Goal: Information Seeking & Learning: Learn about a topic

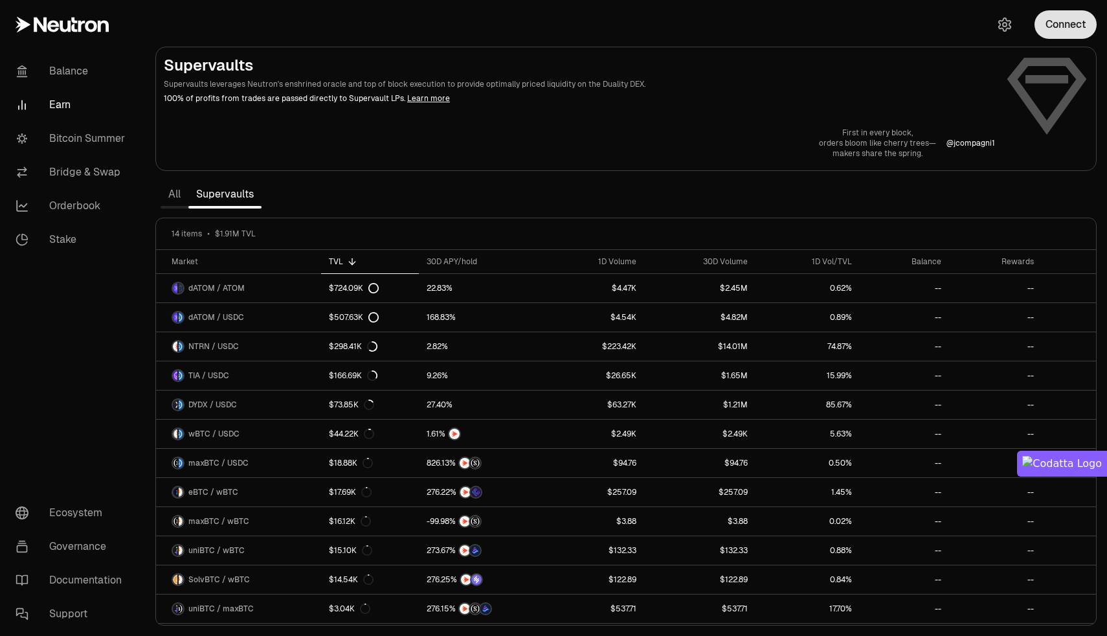
click at [1064, 30] on button "Connect" at bounding box center [1065, 24] width 62 height 28
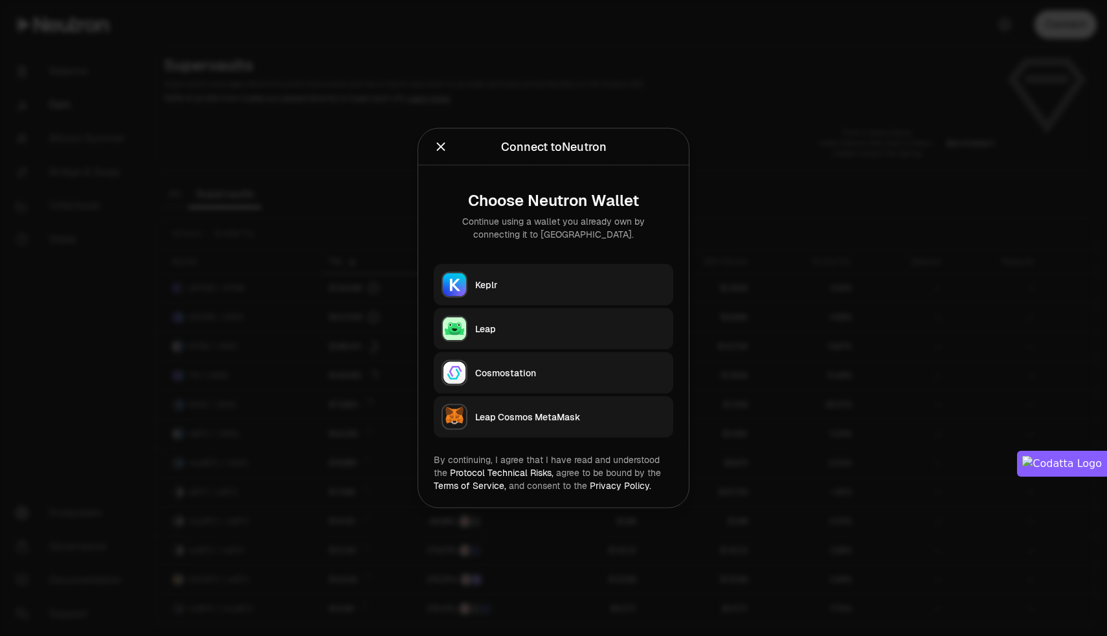
click at [534, 289] on div "Keplr" at bounding box center [570, 284] width 190 height 13
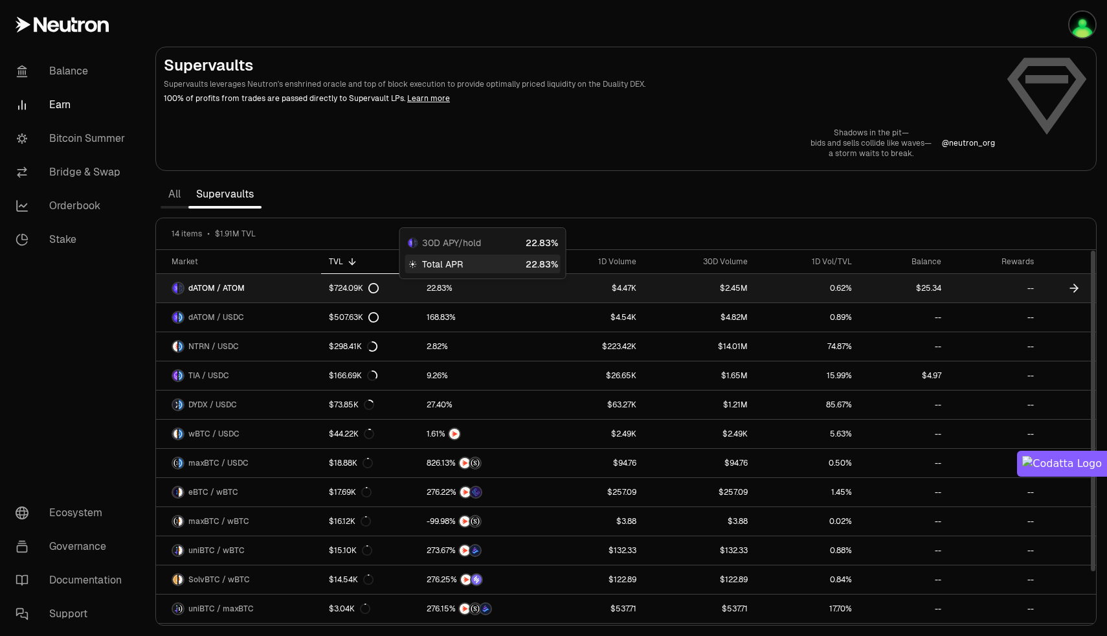
click at [524, 285] on div at bounding box center [480, 288] width 108 height 12
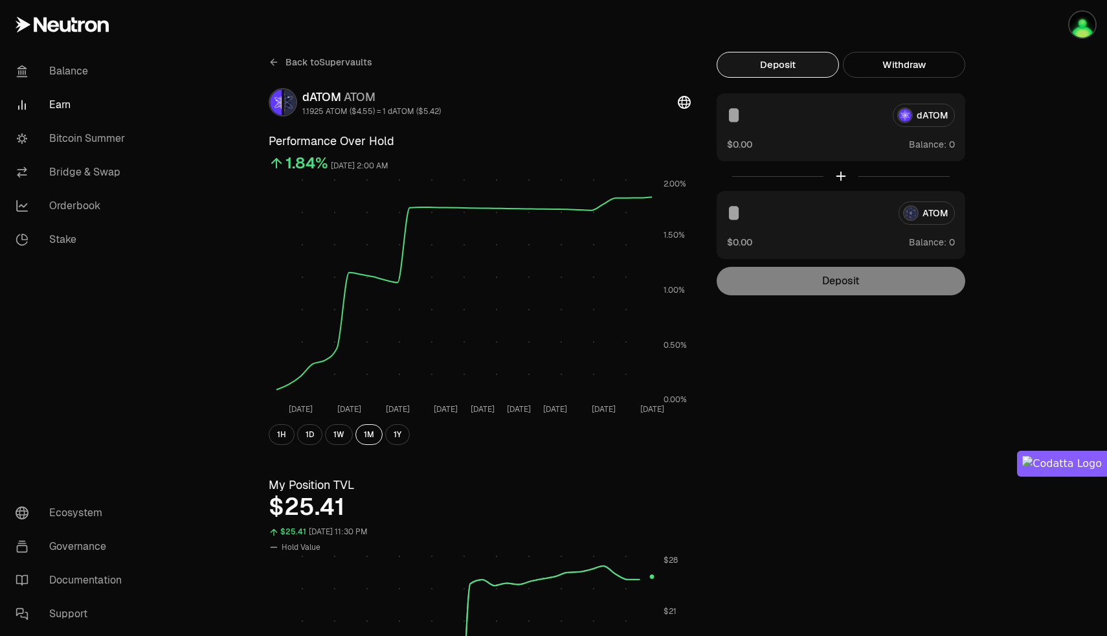
click at [63, 105] on link "Earn" at bounding box center [72, 105] width 135 height 34
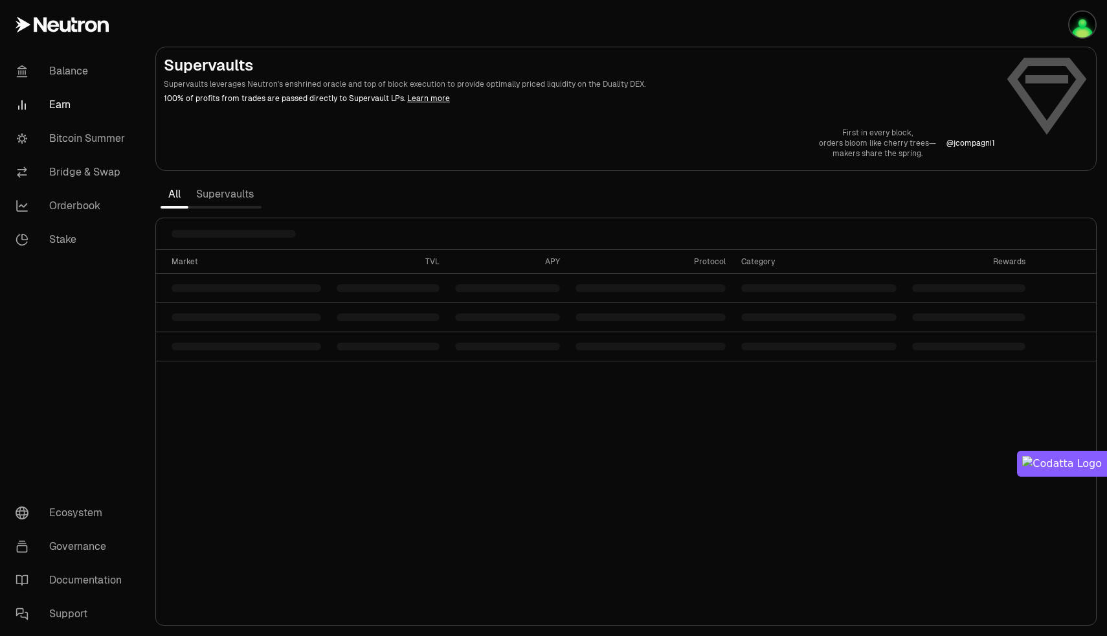
click at [221, 193] on link "Supervaults" at bounding box center [224, 194] width 73 height 26
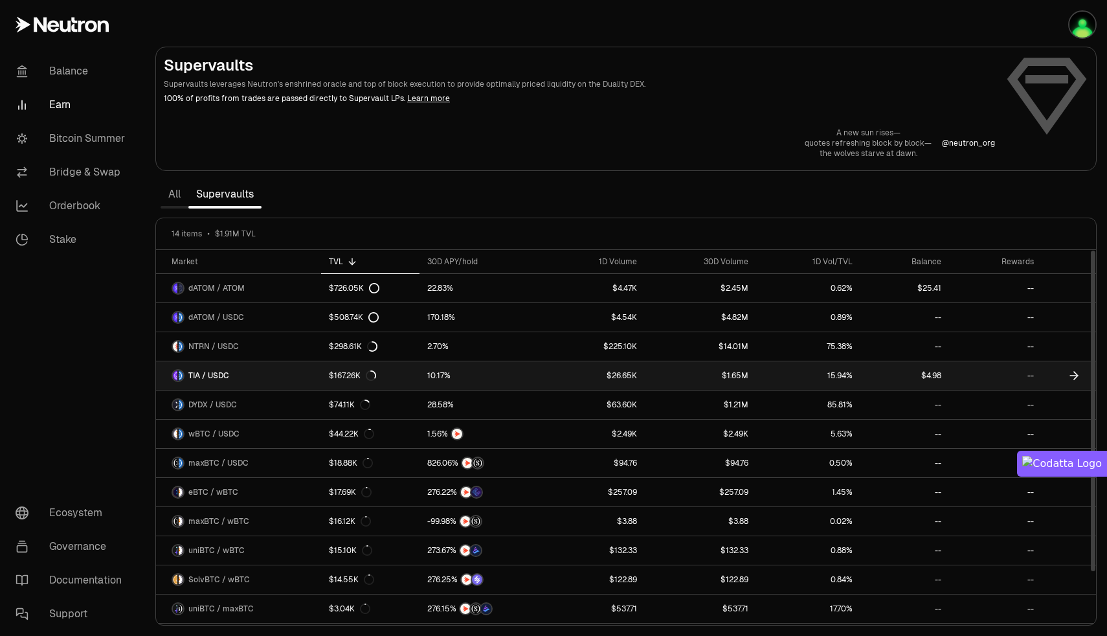
click at [922, 373] on link "$4.98" at bounding box center [904, 375] width 89 height 28
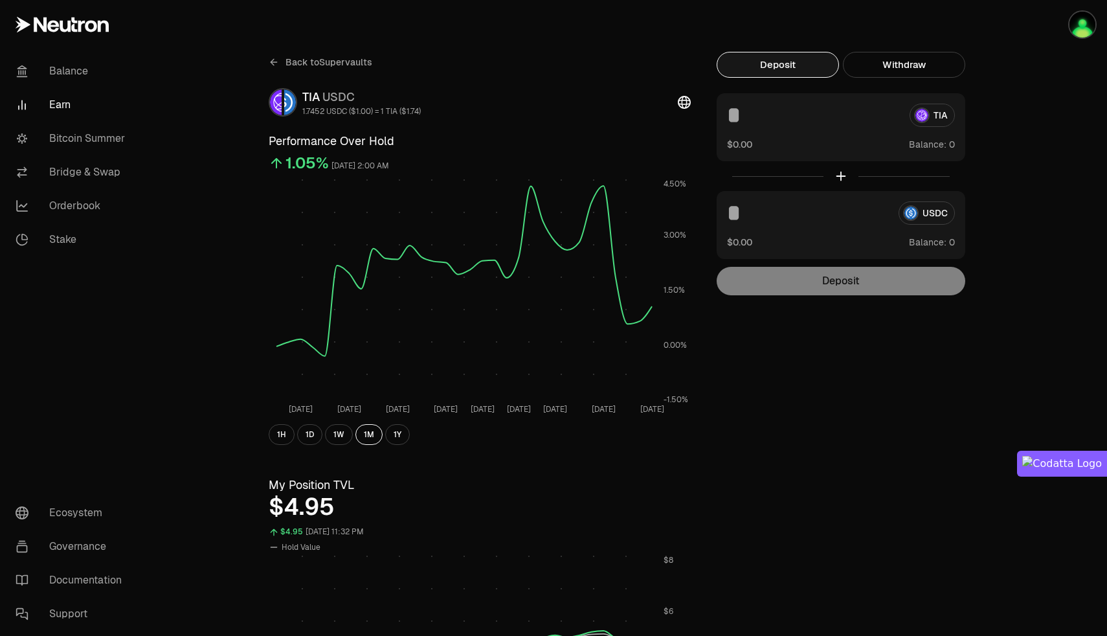
click at [61, 102] on link "Earn" at bounding box center [72, 105] width 135 height 34
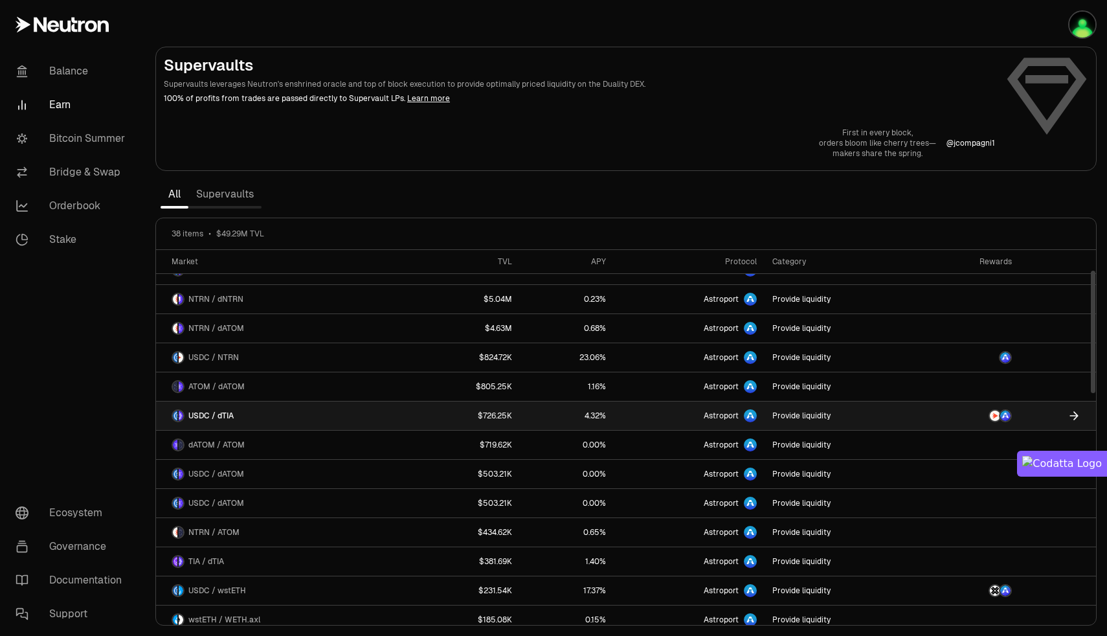
scroll to position [61, 0]
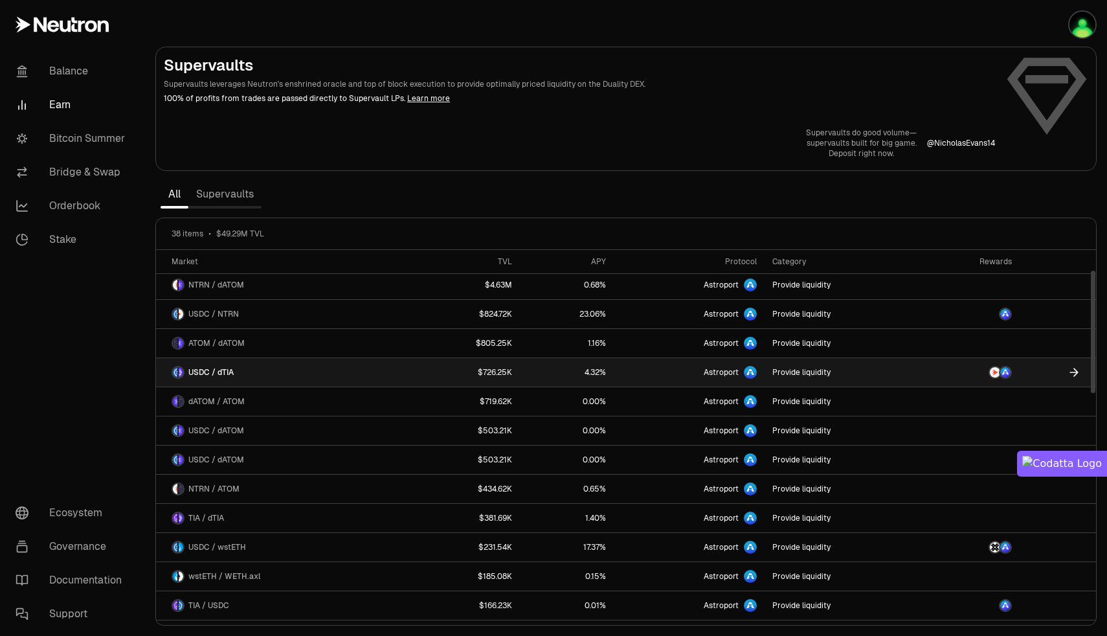
click at [659, 377] on link "Astroport" at bounding box center [689, 372] width 151 height 28
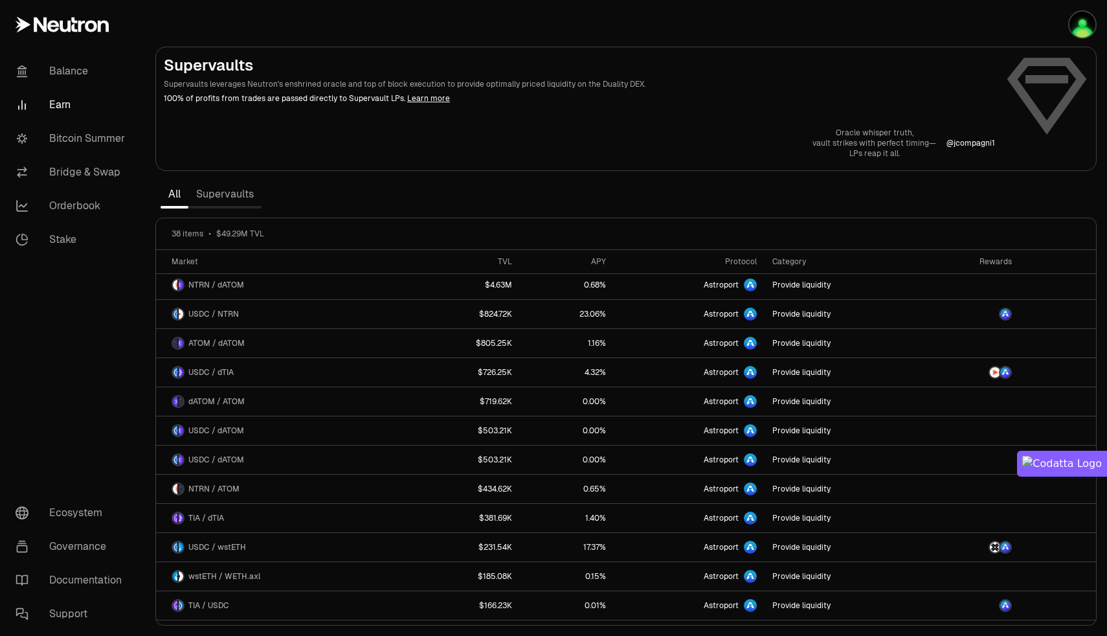
click at [214, 199] on link "Supervaults" at bounding box center [224, 194] width 73 height 26
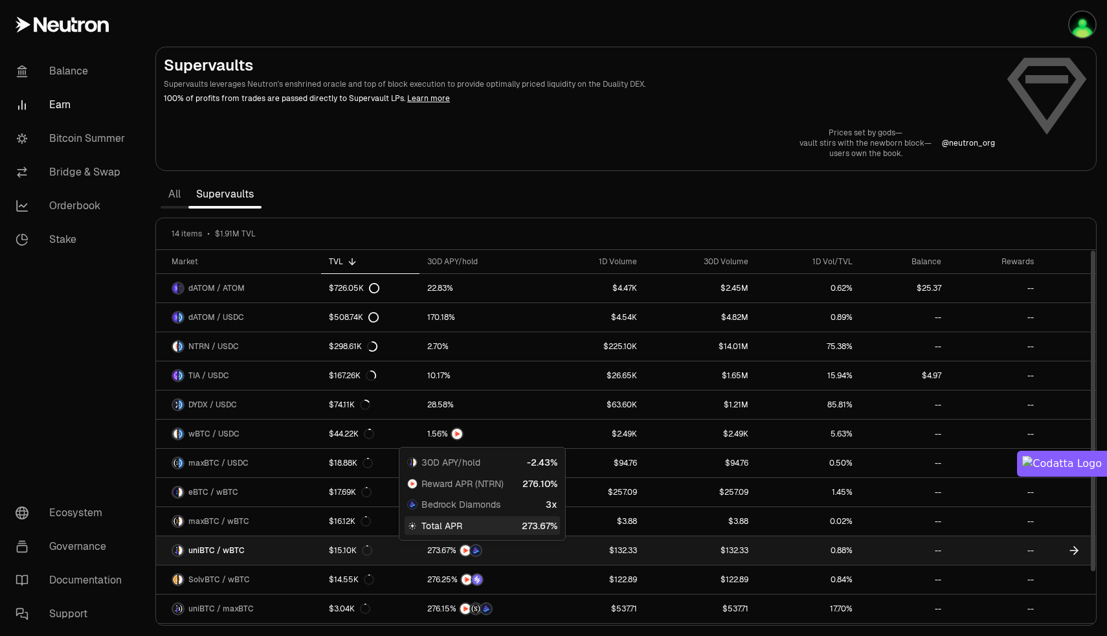
click at [476, 551] on img at bounding box center [475, 550] width 10 height 10
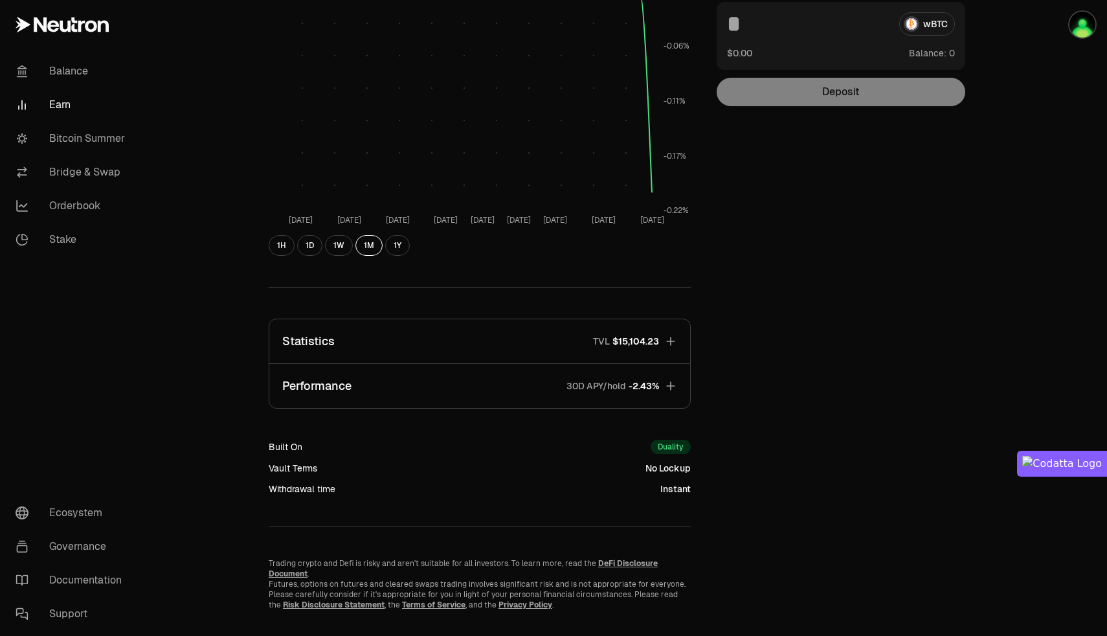
scroll to position [192, 0]
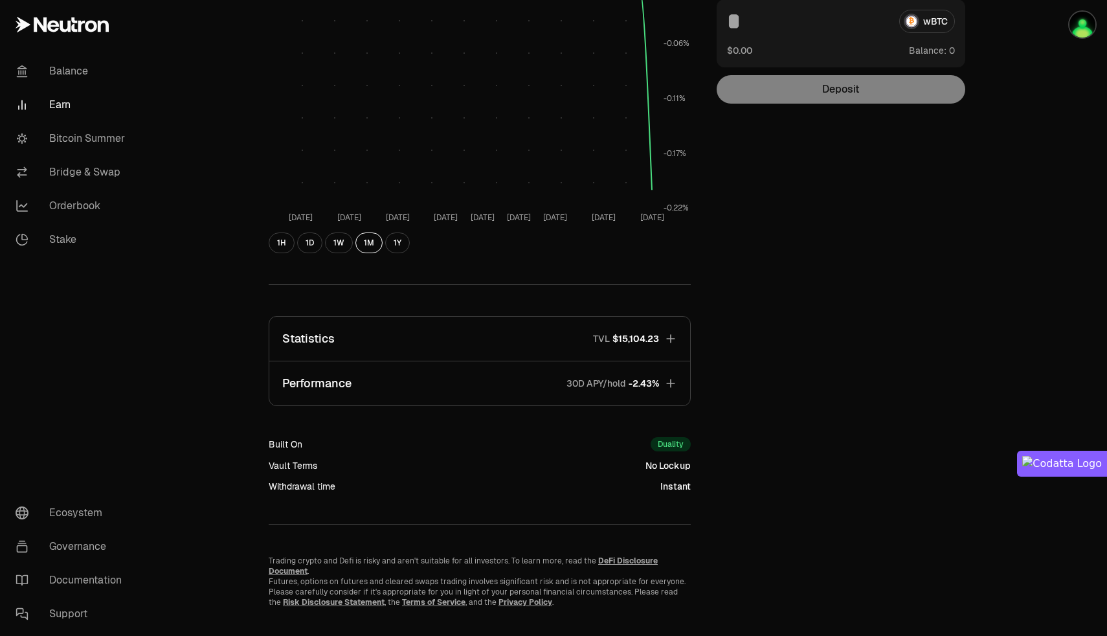
click at [668, 338] on icon "button" at bounding box center [670, 338] width 8 height 8
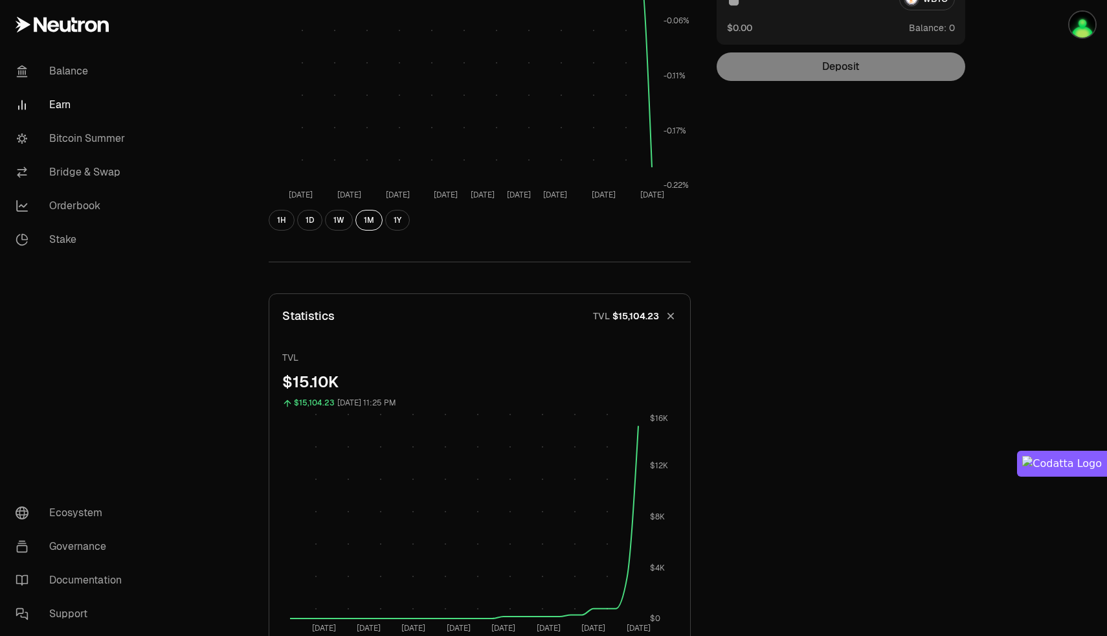
scroll to position [217, 0]
